Goal: Communication & Community: Answer question/provide support

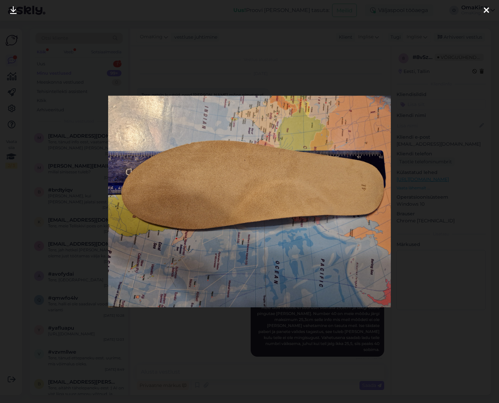
scroll to position [280, 0]
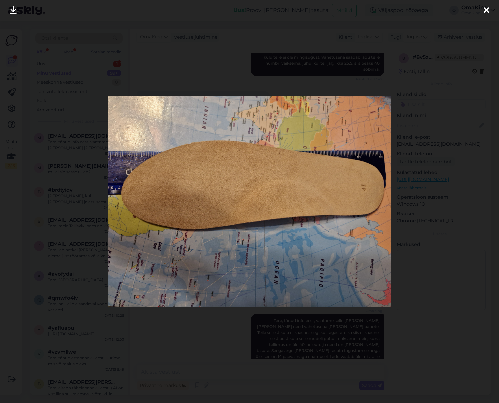
click at [487, 9] on icon at bounding box center [485, 10] width 5 height 9
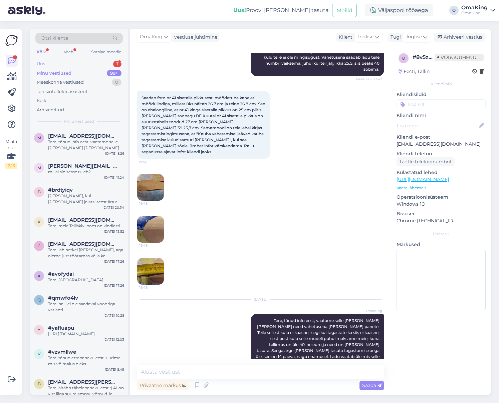
click at [41, 65] on font "Uus" at bounding box center [41, 63] width 8 height 5
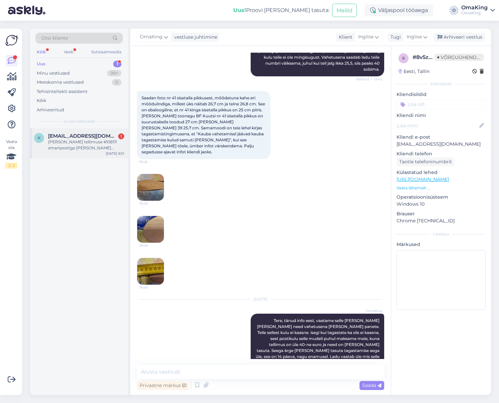
drag, startPoint x: 54, startPoint y: 129, endPoint x: 56, endPoint y: 137, distance: 7.7
click at [56, 135] on div "k [EMAIL_ADDRESS][DOMAIN_NAME] 1 Tere Tagastasin tellimuse #108111 smartpostiga…" at bounding box center [79, 143] width 98 height 30
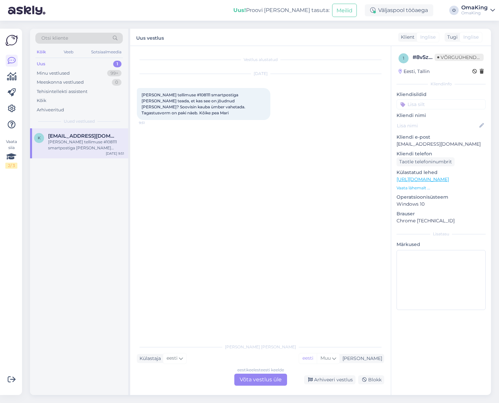
click at [245, 379] on font "Võta vestlus üle" at bounding box center [260, 380] width 42 height 6
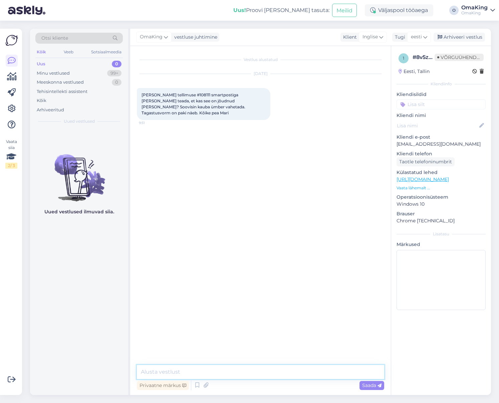
click at [177, 371] on textarea at bounding box center [260, 372] width 247 height 14
click at [292, 372] on textarea "Tere, kui tagastasite siis ilmselt on meieni ka jõudnud." at bounding box center [260, 372] width 247 height 14
click at [281, 372] on textarea "Tere, kui tagastasite siis ilmselt on meieni ka jõudnud. Vahetus on [PERSON_NAM…" at bounding box center [260, 372] width 247 height 14
drag, startPoint x: 363, startPoint y: 366, endPoint x: 358, endPoint y: 370, distance: 5.7
click at [362, 367] on textarea "Tere, kui tagastasite siis ilmselt on meieni ka jõudnud. Vahetus on [PERSON_NAM…" at bounding box center [260, 372] width 247 height 14
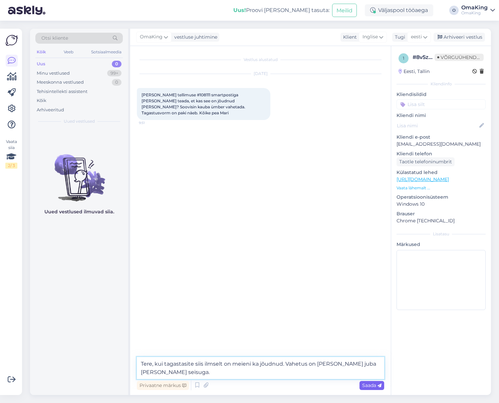
type textarea "Tere, kui tagastasite siis ilmselt on meieni ka jõudnud. Vahetus on [PERSON_NAM…"
click at [367, 386] on font "Saada" at bounding box center [369, 386] width 14 height 6
